Goal: Task Accomplishment & Management: Use online tool/utility

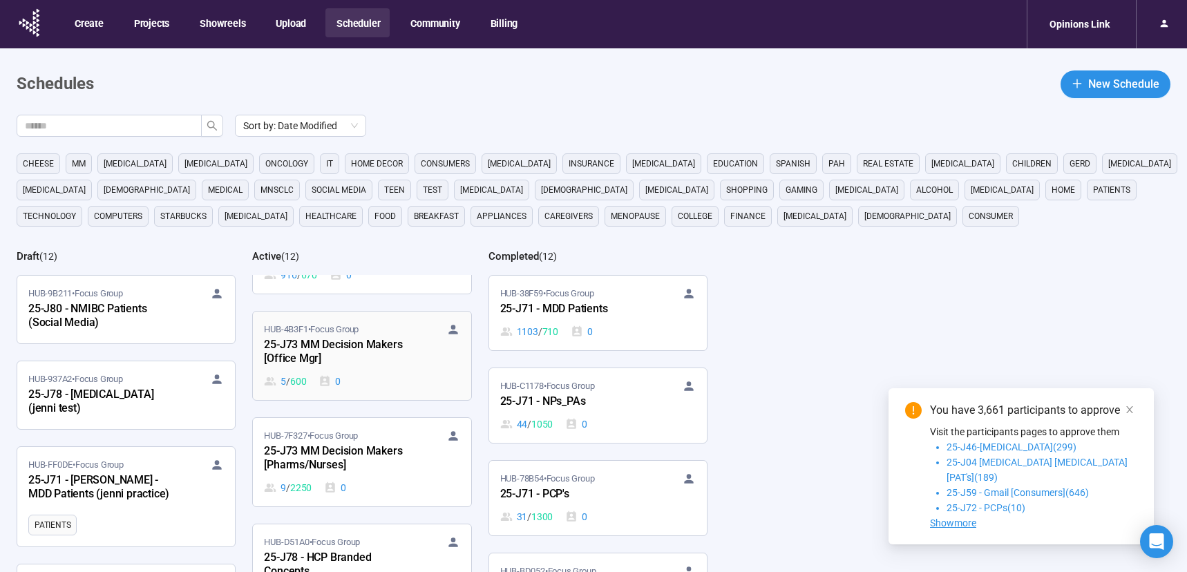
scroll to position [446, 0]
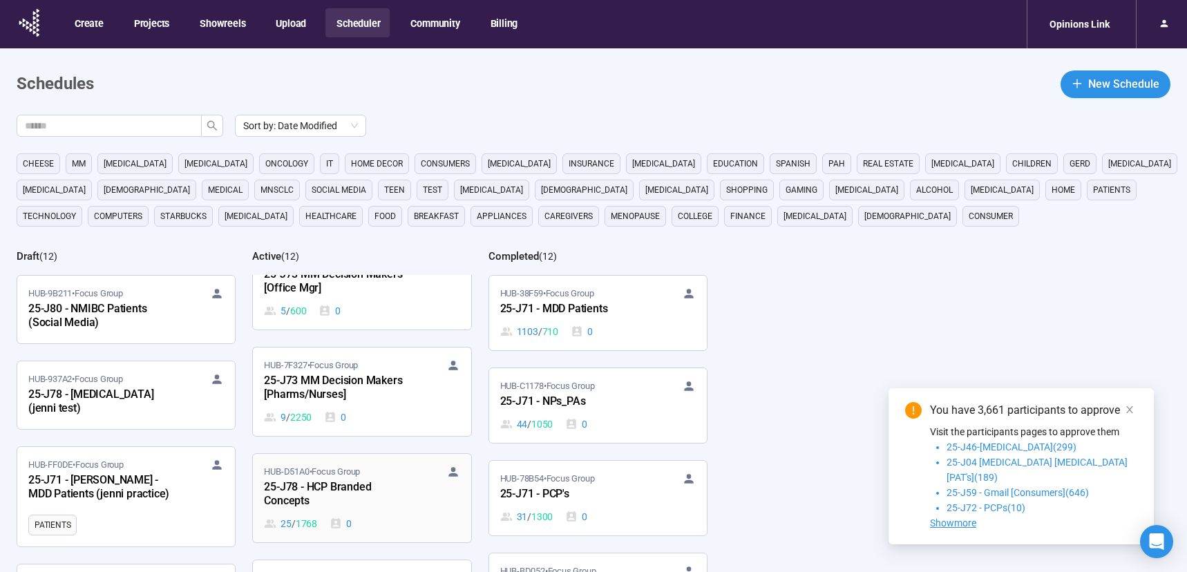
click at [390, 503] on div "25-J78 - HCP Branded Concepts" at bounding box center [340, 495] width 152 height 32
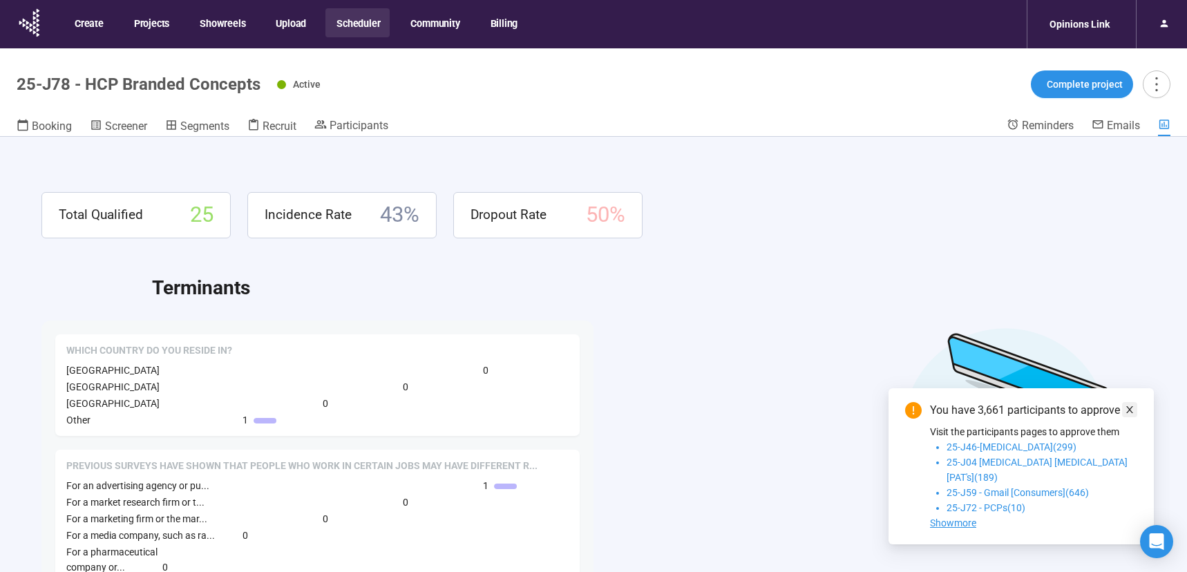
click at [1127, 413] on icon "close" at bounding box center [1129, 409] width 7 height 7
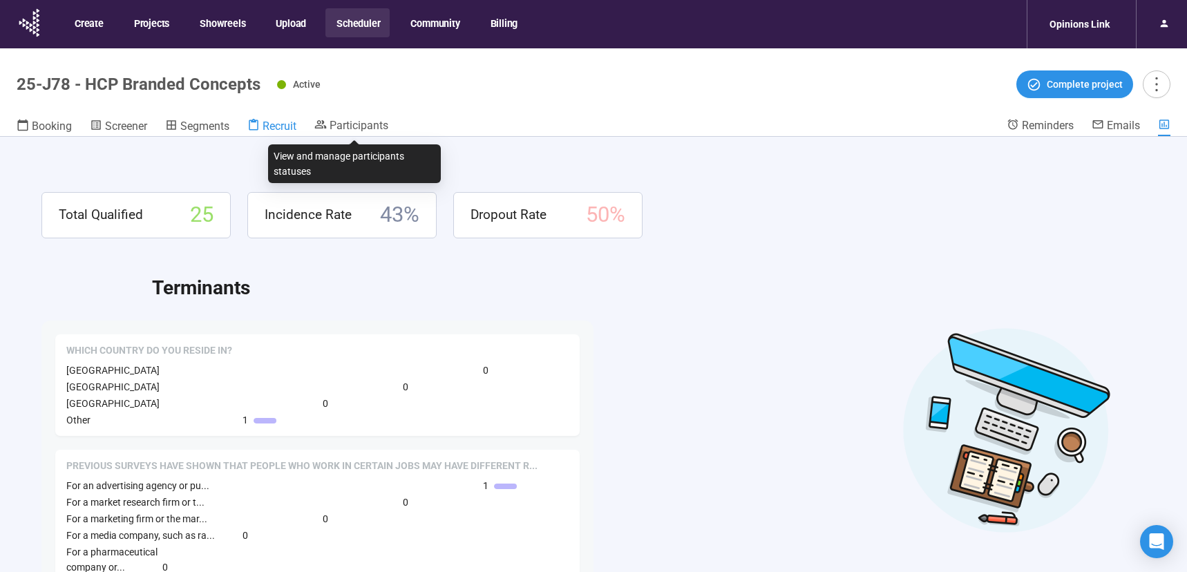
click at [268, 123] on span "Recruit" at bounding box center [280, 126] width 34 height 13
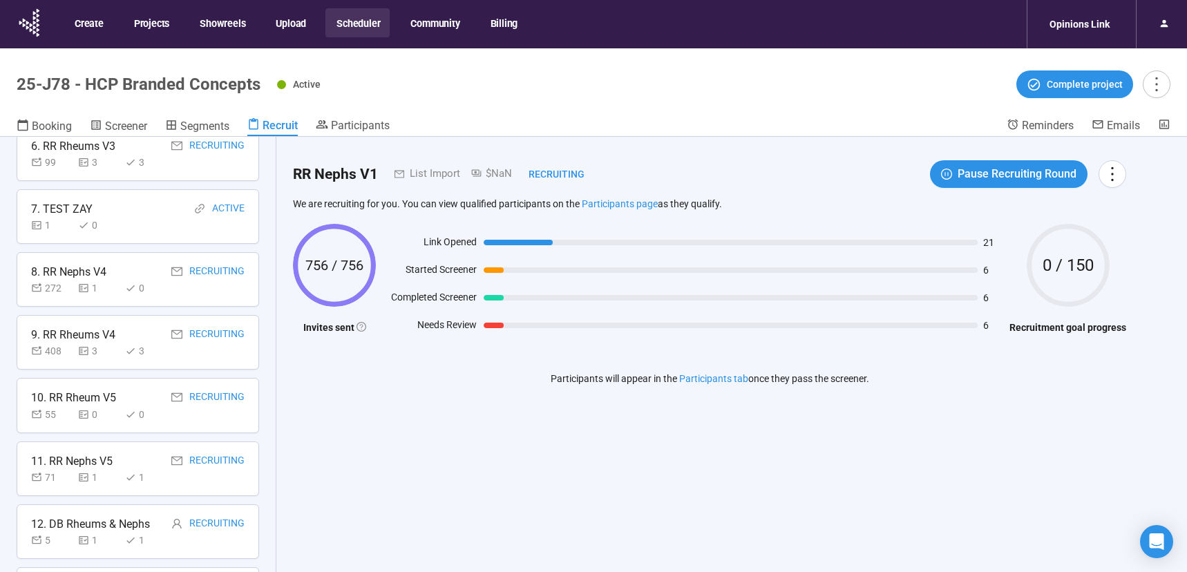
scroll to position [539, 0]
click at [131, 466] on div "13. Experiences treating [MEDICAL_DATA]" at bounding box center [96, 458] width 131 height 17
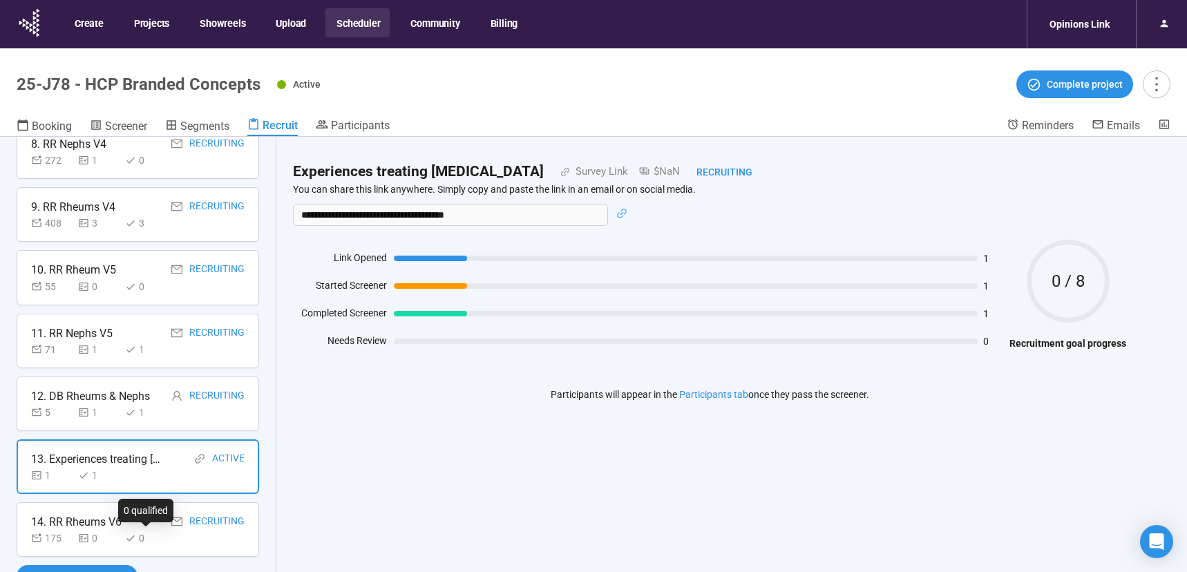
click at [128, 533] on div "0" at bounding box center [145, 538] width 41 height 15
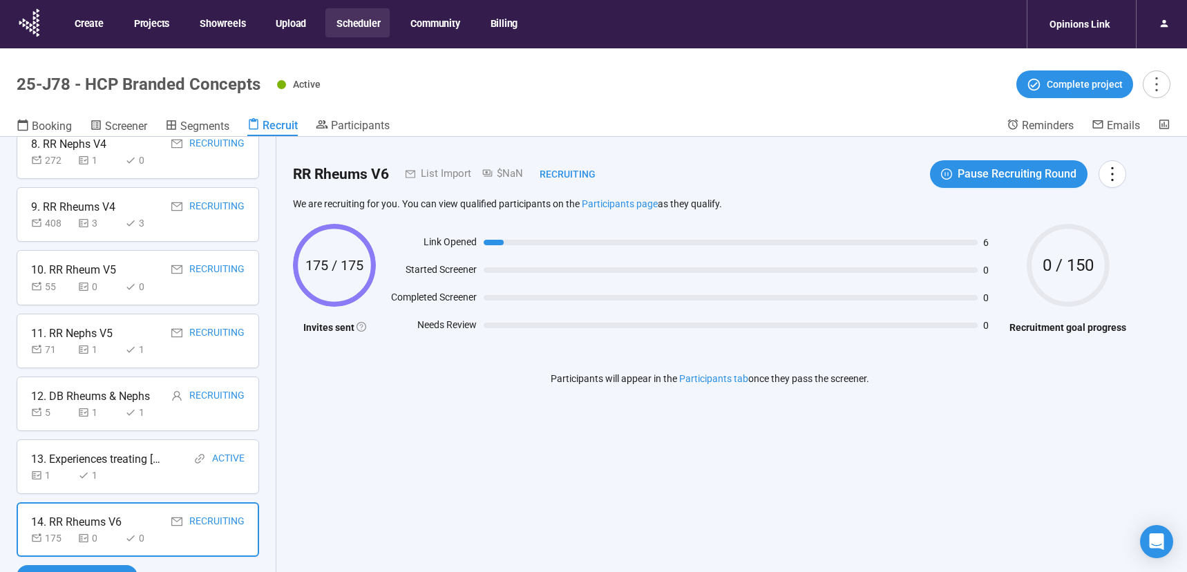
click at [128, 461] on div "13. Experiences treating [MEDICAL_DATA]" at bounding box center [96, 458] width 131 height 17
